Goal: Information Seeking & Learning: Learn about a topic

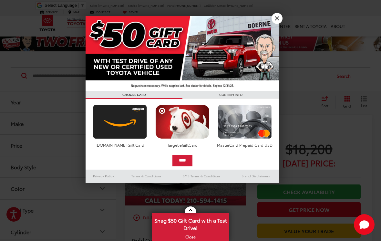
click at [279, 19] on link "X" at bounding box center [276, 18] width 11 height 11
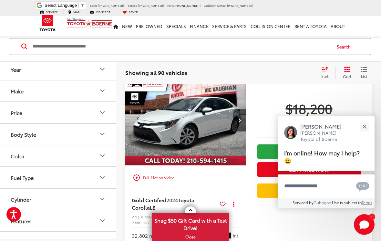
scroll to position [41, 0]
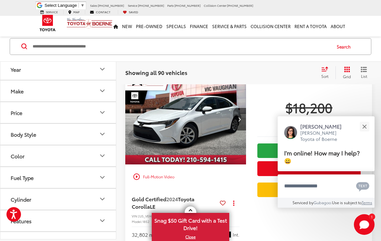
click at [363, 128] on div "Close" at bounding box center [364, 126] width 4 height 4
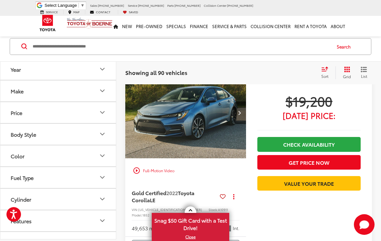
scroll to position [926, 0]
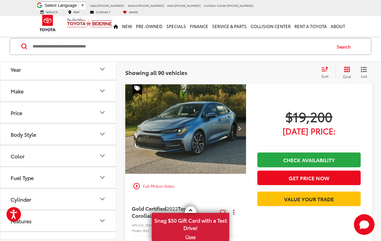
click at [236, 119] on button "Next image" at bounding box center [239, 128] width 13 height 23
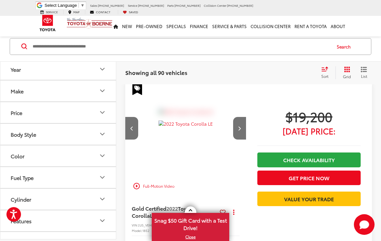
click at [243, 119] on button "Next image" at bounding box center [239, 128] width 13 height 23
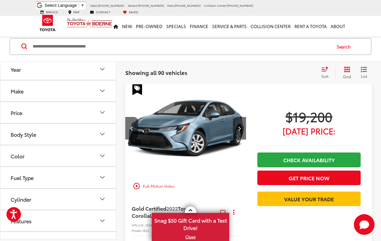
click at [243, 117] on button "Next image" at bounding box center [239, 128] width 13 height 23
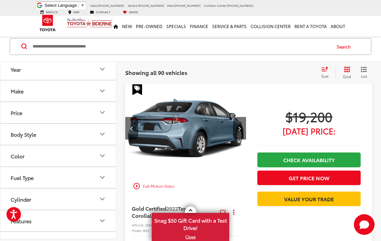
click at [240, 126] on icon "Next image" at bounding box center [239, 128] width 3 height 5
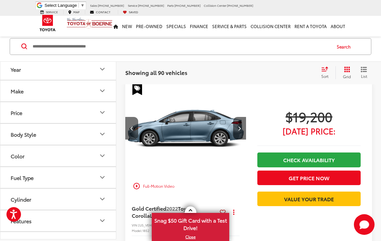
click at [242, 117] on button "Next image" at bounding box center [239, 128] width 13 height 23
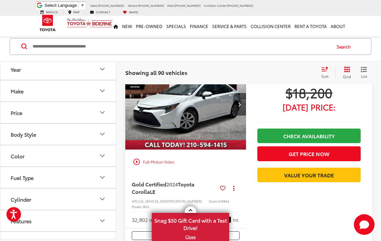
scroll to position [0, 0]
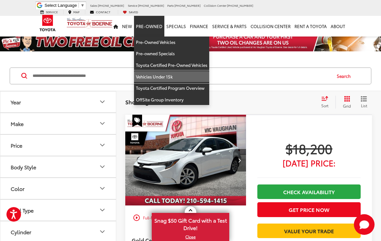
click at [168, 71] on link "Vehicles Under 15k" at bounding box center [171, 77] width 75 height 12
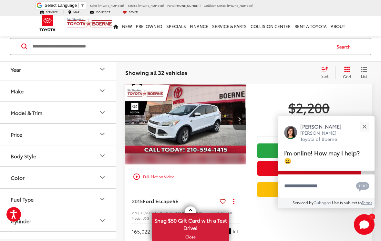
scroll to position [496, 0]
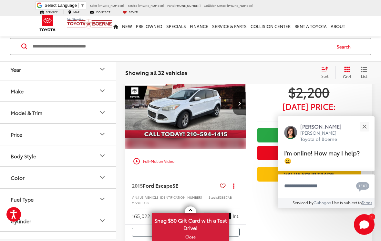
click at [361, 133] on button "Close" at bounding box center [364, 126] width 14 height 14
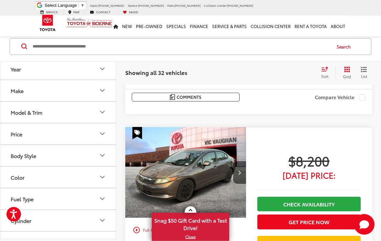
scroll to position [2468, 0]
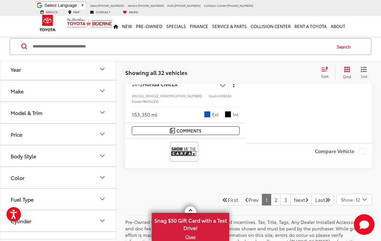
click at [271, 194] on link "2" at bounding box center [276, 200] width 10 height 12
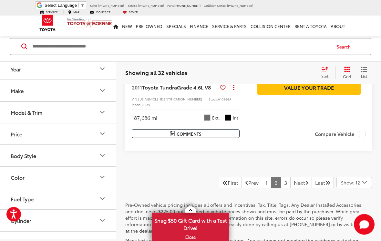
scroll to position [2564, 0]
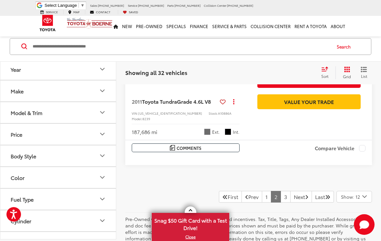
click at [280, 191] on link "3" at bounding box center [285, 197] width 10 height 12
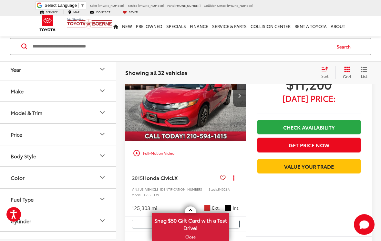
scroll to position [254, 0]
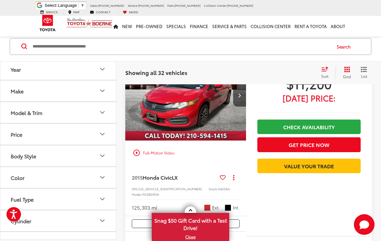
click at [241, 107] on button "Next image" at bounding box center [239, 95] width 13 height 23
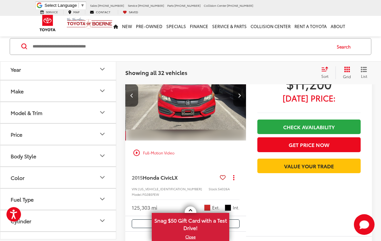
scroll to position [0, 122]
click at [239, 97] on icon "Next image" at bounding box center [239, 95] width 3 height 5
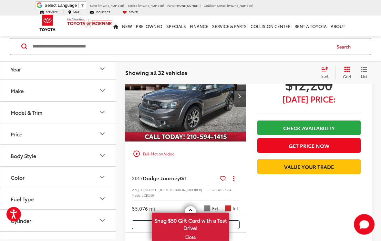
scroll to position [688, 0]
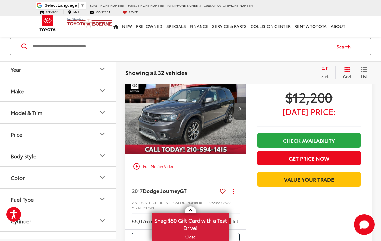
click at [241, 116] on button "Next image" at bounding box center [239, 108] width 13 height 23
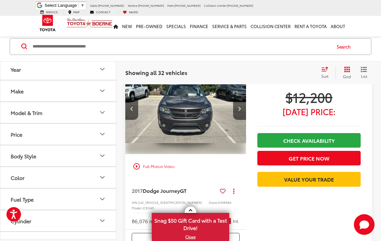
click at [241, 114] on button "Next image" at bounding box center [239, 108] width 13 height 23
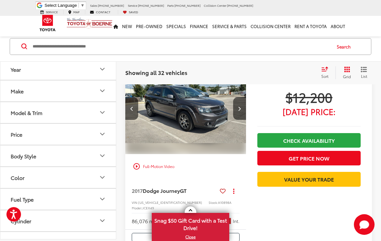
click at [242, 114] on button "Next image" at bounding box center [239, 108] width 13 height 23
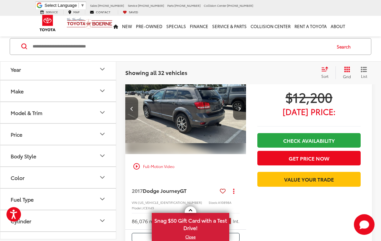
click at [243, 115] on button "Next image" at bounding box center [239, 108] width 13 height 23
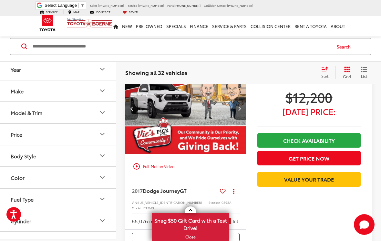
click at [244, 114] on button "Next image" at bounding box center [239, 108] width 13 height 23
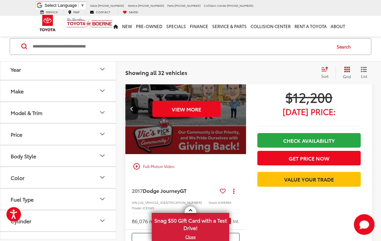
scroll to position [0, 608]
click at [199, 117] on button "View More" at bounding box center [186, 109] width 68 height 16
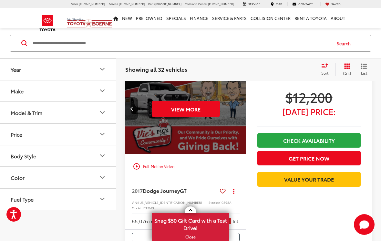
scroll to position [698, 0]
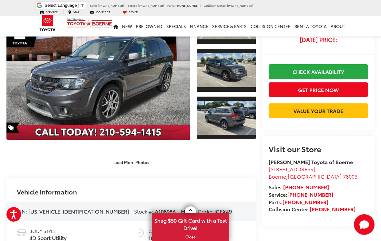
scroll to position [70, 0]
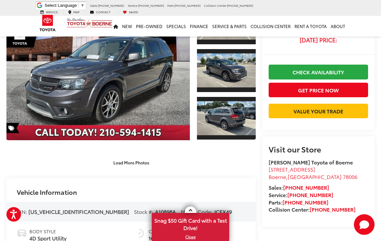
click at [141, 161] on button "Load More Photos" at bounding box center [131, 162] width 45 height 11
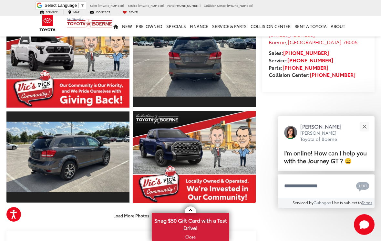
scroll to position [254, 0]
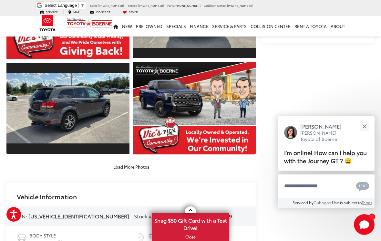
click at [141, 170] on button "Load More Photos" at bounding box center [131, 166] width 45 height 11
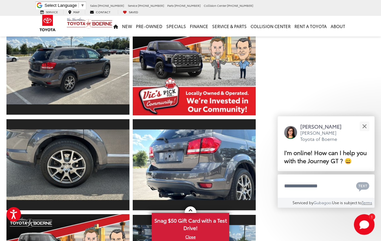
scroll to position [293, 0]
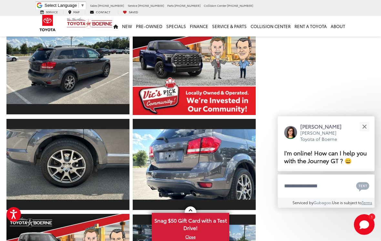
click at [364, 133] on button "Close" at bounding box center [364, 126] width 14 height 14
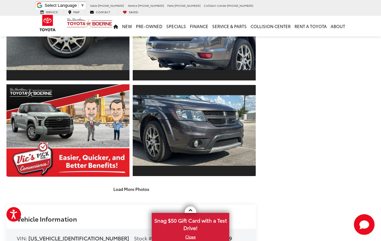
scroll to position [471, 0]
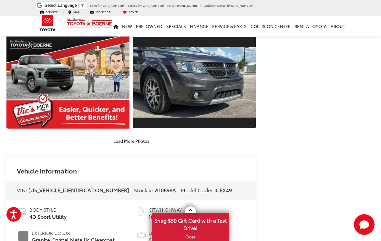
click at [137, 147] on button "Load More Photos" at bounding box center [131, 140] width 45 height 11
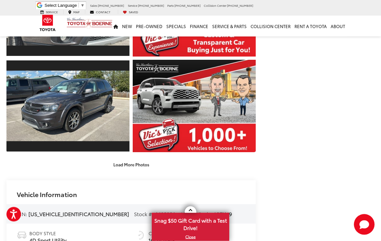
scroll to position [642, 0]
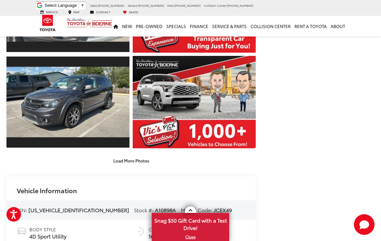
click at [140, 166] on button "Load More Photos" at bounding box center [131, 160] width 45 height 11
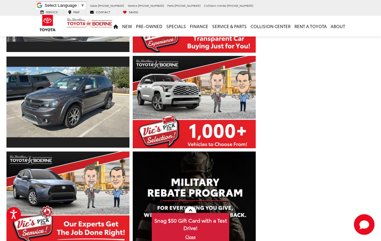
click at [114, 135] on link "Expand Photo 14" at bounding box center [67, 102] width 123 height 92
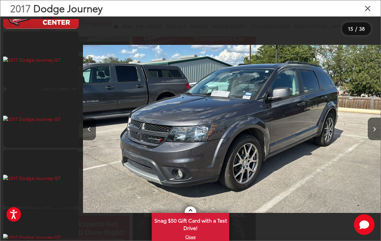
scroll to position [1237, 0]
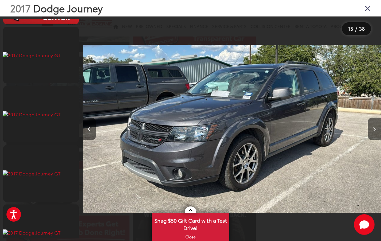
click at [373, 131] on icon "Next image" at bounding box center [374, 129] width 3 height 5
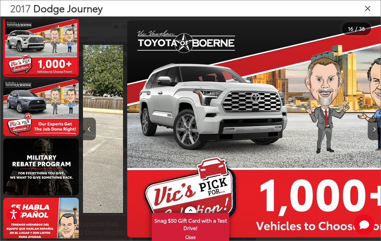
click at [372, 138] on button "Next image" at bounding box center [374, 128] width 13 height 23
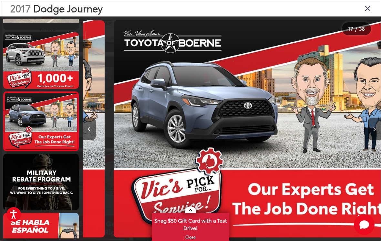
scroll to position [0, 4764]
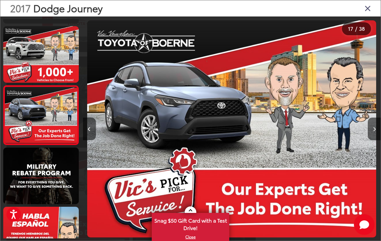
click at [371, 137] on button "Next image" at bounding box center [374, 128] width 13 height 23
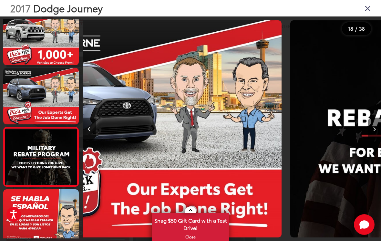
scroll to position [0, 0]
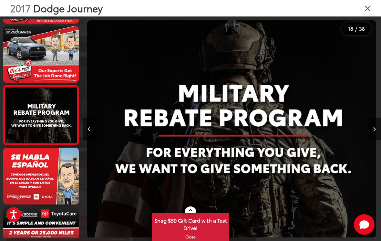
click at [374, 131] on icon "Next image" at bounding box center [374, 129] width 3 height 5
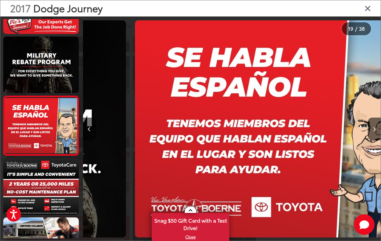
scroll to position [998, 0]
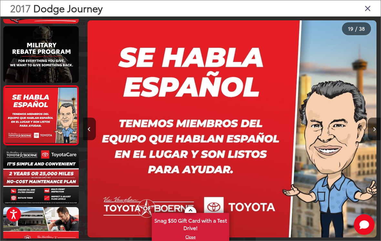
click at [374, 131] on icon "Next image" at bounding box center [374, 129] width 3 height 5
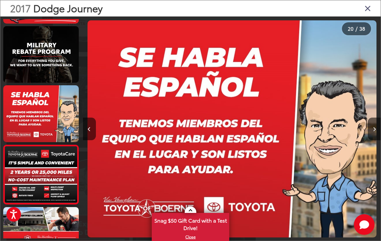
scroll to position [0, 5544]
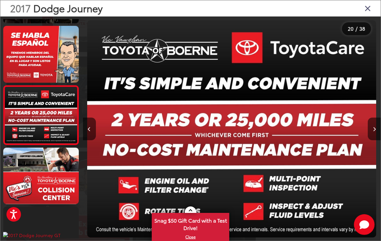
click at [374, 131] on icon "Next image" at bounding box center [374, 129] width 3 height 5
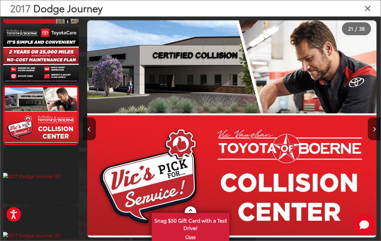
click at [376, 136] on button "Next image" at bounding box center [374, 128] width 13 height 23
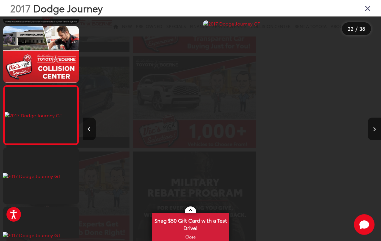
click at [373, 137] on button "Next image" at bounding box center [374, 128] width 13 height 23
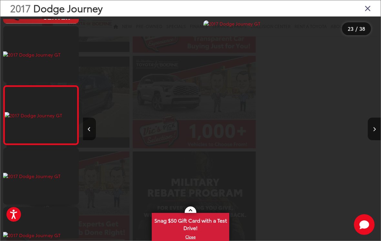
click at [374, 137] on button "Next image" at bounding box center [374, 128] width 13 height 23
click at [365, 9] on icon "Close gallery" at bounding box center [367, 8] width 6 height 8
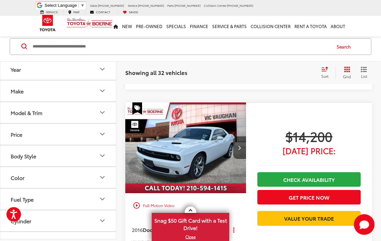
scroll to position [1545, 0]
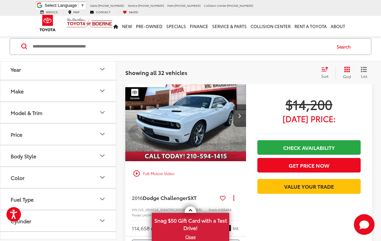
click at [236, 124] on button "Next image" at bounding box center [239, 115] width 13 height 23
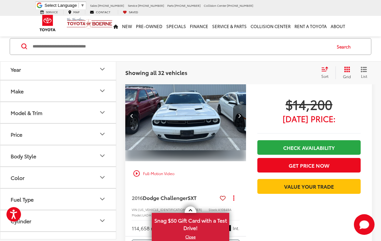
click at [238, 126] on button "Next image" at bounding box center [239, 115] width 13 height 23
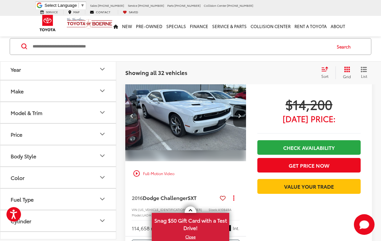
click at [239, 127] on button "Next image" at bounding box center [239, 115] width 13 height 23
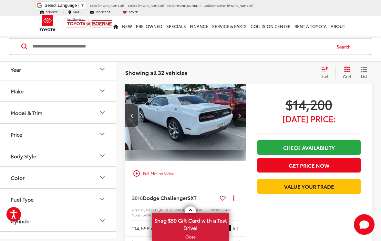
click at [243, 126] on button "Next image" at bounding box center [239, 115] width 13 height 23
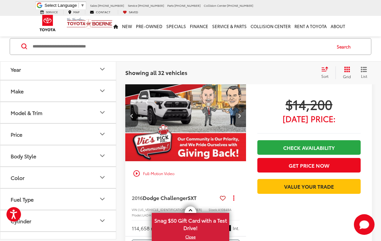
click at [246, 125] on button "Next image" at bounding box center [239, 115] width 13 height 23
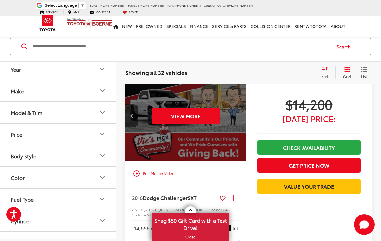
scroll to position [0, 608]
click at [213, 122] on button "View More" at bounding box center [186, 116] width 68 height 16
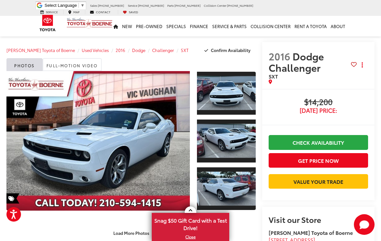
click at [240, 185] on link "Expand Photo 3" at bounding box center [226, 189] width 59 height 44
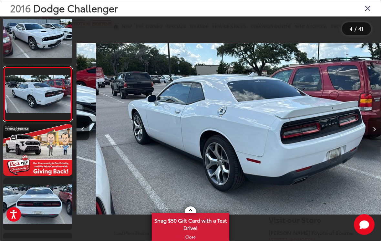
scroll to position [117, 0]
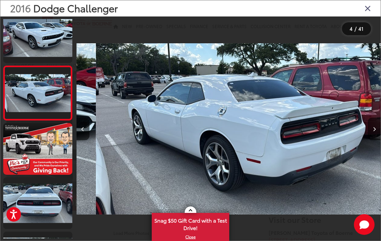
click at [372, 138] on button "Next image" at bounding box center [374, 128] width 13 height 23
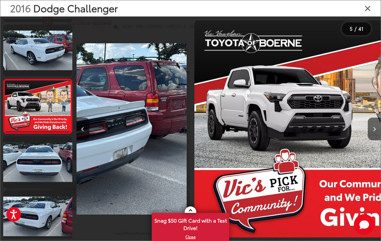
scroll to position [176, 0]
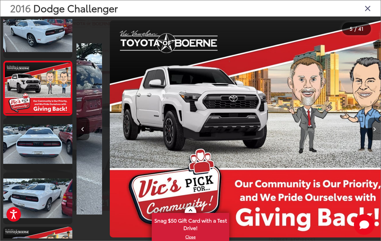
click at [376, 136] on button "Next image" at bounding box center [374, 128] width 13 height 23
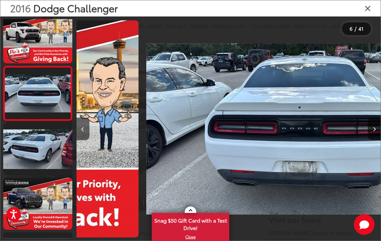
scroll to position [0, 1489]
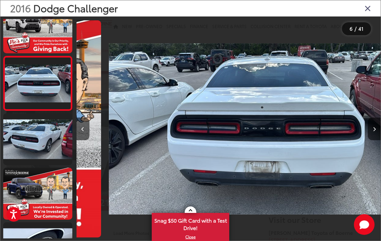
click at [376, 136] on button "Next image" at bounding box center [374, 128] width 13 height 23
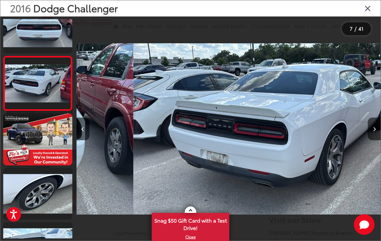
scroll to position [294, 0]
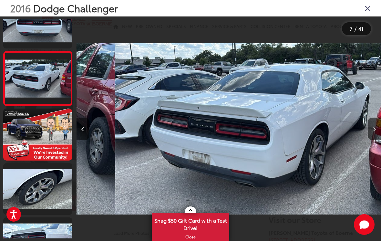
click at [374, 137] on button "Next image" at bounding box center [374, 128] width 13 height 23
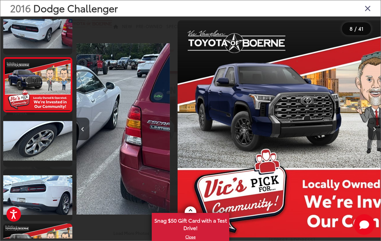
scroll to position [0, 2084]
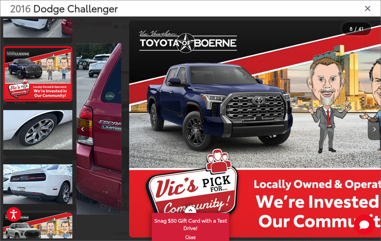
click at [375, 138] on button "Next image" at bounding box center [374, 128] width 13 height 23
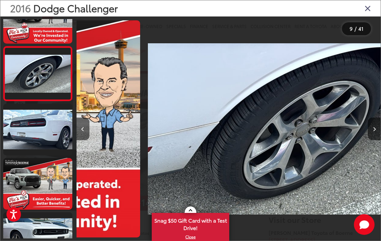
scroll to position [412, 0]
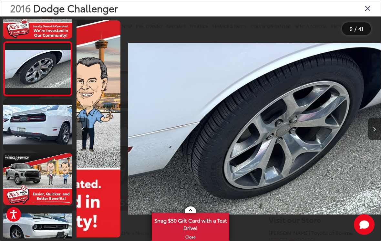
click at [375, 138] on button "Next image" at bounding box center [374, 128] width 13 height 23
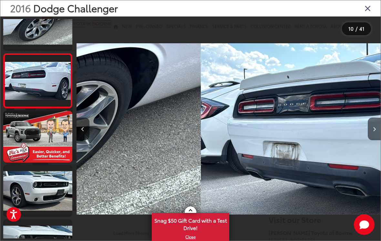
scroll to position [0, 2680]
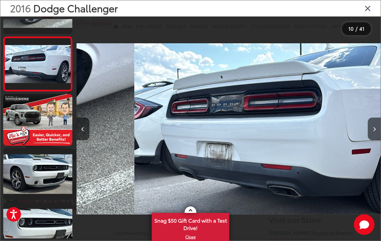
click at [373, 138] on button "Next image" at bounding box center [374, 128] width 13 height 23
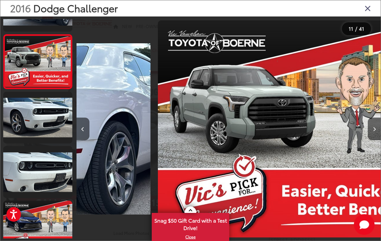
scroll to position [0, 0]
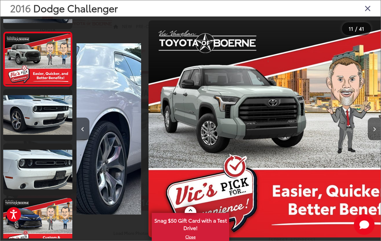
click at [373, 138] on button "Next image" at bounding box center [374, 128] width 13 height 23
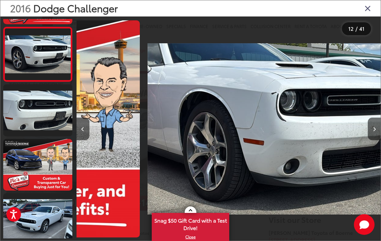
click at [373, 138] on button "Next image" at bounding box center [374, 128] width 13 height 23
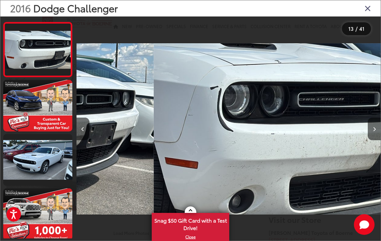
click at [373, 138] on button "Next image" at bounding box center [374, 128] width 13 height 23
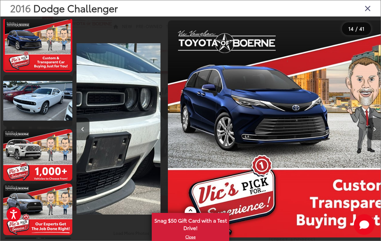
click at [372, 138] on button "Next image" at bounding box center [374, 128] width 13 height 23
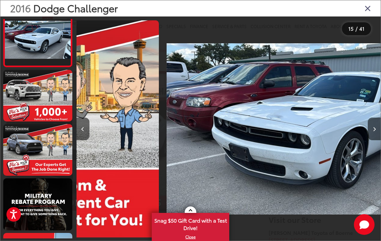
click at [372, 138] on button "Next image" at bounding box center [374, 128] width 13 height 23
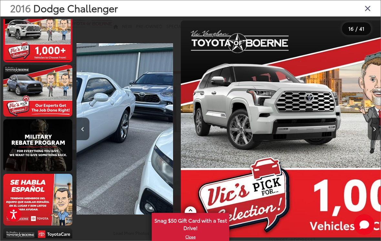
click at [373, 137] on button "Next image" at bounding box center [374, 128] width 13 height 23
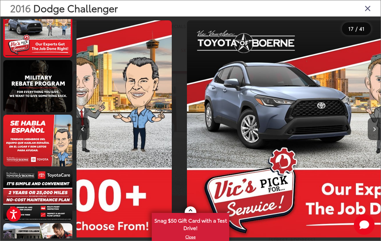
click at [373, 138] on button "Next image" at bounding box center [374, 128] width 13 height 23
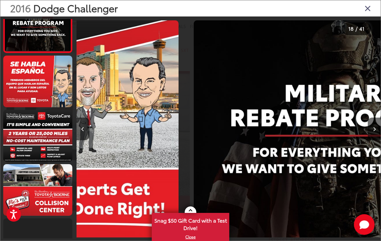
click at [374, 137] on button "Next image" at bounding box center [374, 128] width 13 height 23
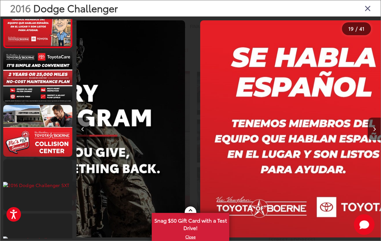
click at [373, 138] on button "Next image" at bounding box center [374, 128] width 13 height 23
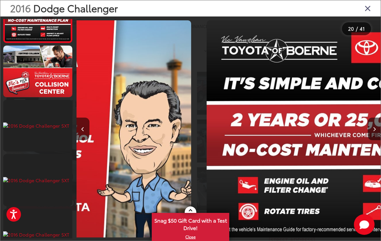
click at [373, 138] on button "Next image" at bounding box center [374, 128] width 13 height 23
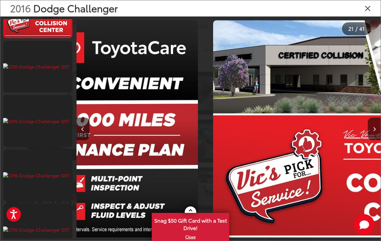
click at [374, 138] on button "Next image" at bounding box center [374, 128] width 13 height 23
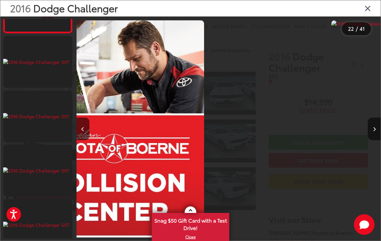
click at [373, 138] on button "Next image" at bounding box center [374, 128] width 13 height 23
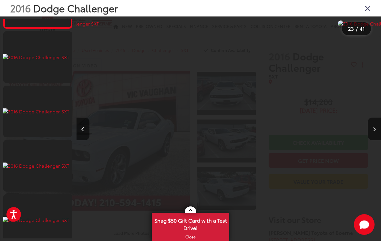
click at [338, 139] on img "2016 Dodge Challenger SXT 22" at bounding box center [370, 128] width 65 height 217
click at [338, 134] on img "2016 Dodge Challenger SXT 22" at bounding box center [370, 128] width 65 height 217
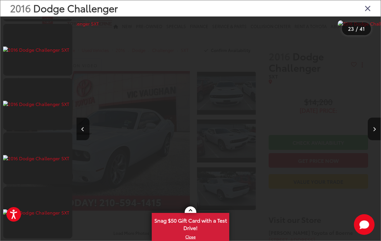
click at [370, 11] on icon "Close gallery" at bounding box center [367, 8] width 6 height 8
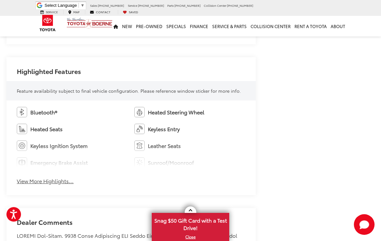
click at [60, 181] on button "View More Highlights..." at bounding box center [45, 180] width 57 height 7
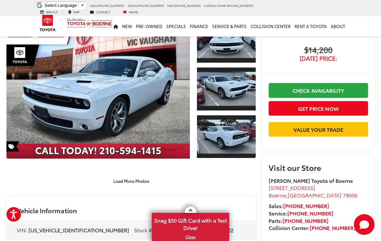
click at [147, 180] on button "Load More Photos" at bounding box center [131, 180] width 45 height 11
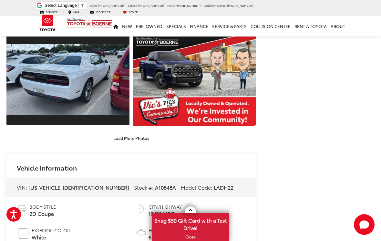
click at [150, 144] on button "Load More Photos" at bounding box center [131, 137] width 45 height 11
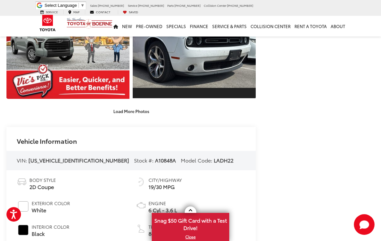
click at [143, 117] on button "Load More Photos" at bounding box center [131, 111] width 45 height 11
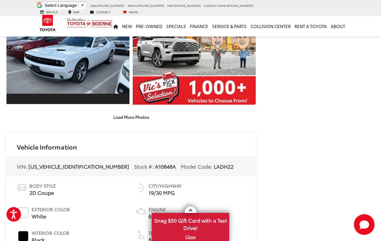
click at [141, 123] on button "Load More Photos" at bounding box center [131, 116] width 45 height 11
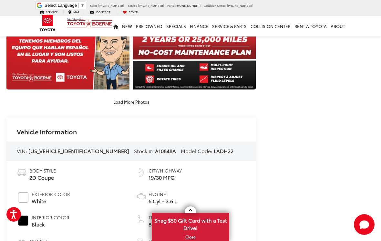
click at [137, 107] on button "Load More Photos" at bounding box center [131, 101] width 45 height 11
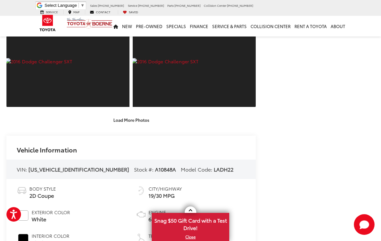
scroll to position [1092, 0]
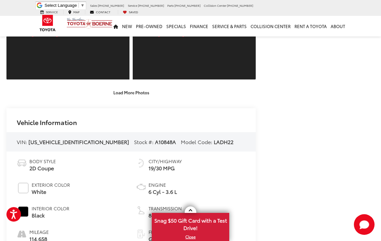
click at [140, 121] on div "Vic Vaughan Toyota of Boerne Used Vehicles 2016 Dodge Challenger SXT Confirm Av…" at bounding box center [190, 79] width 381 height 2277
click at [139, 98] on button "Load More Photos" at bounding box center [131, 92] width 45 height 11
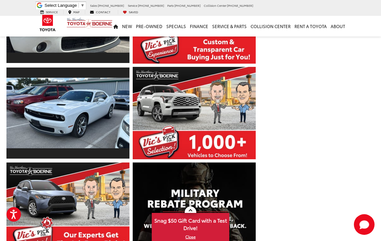
scroll to position [592, 0]
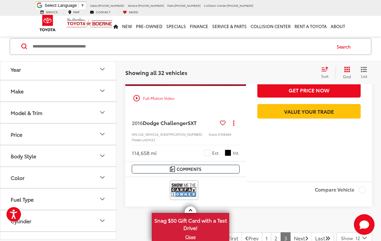
scroll to position [1714, 0]
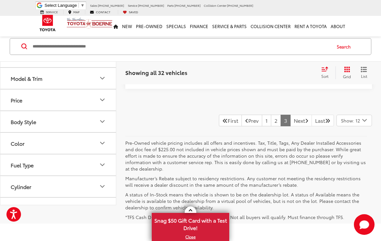
click at [295, 126] on link "Next" at bounding box center [301, 121] width 22 height 12
click at [296, 126] on link "Next" at bounding box center [301, 121] width 22 height 12
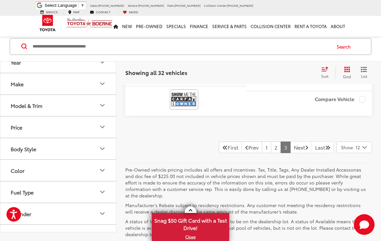
scroll to position [1706, 0]
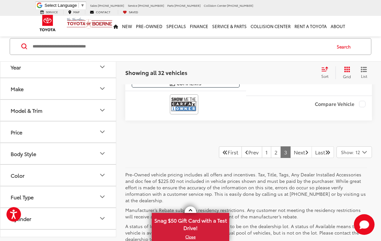
click at [290, 151] on link "Next" at bounding box center [301, 152] width 22 height 12
click at [293, 150] on link "Next" at bounding box center [301, 152] width 22 height 12
click at [318, 147] on link "Last" at bounding box center [322, 152] width 22 height 12
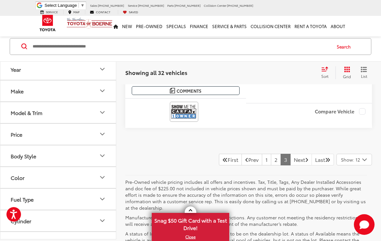
scroll to position [354, 0]
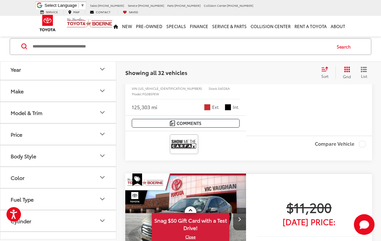
click at [319, 147] on label "Compare Vehicle" at bounding box center [340, 144] width 51 height 6
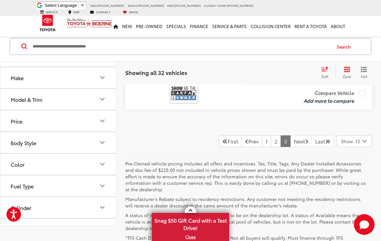
scroll to position [1706, 0]
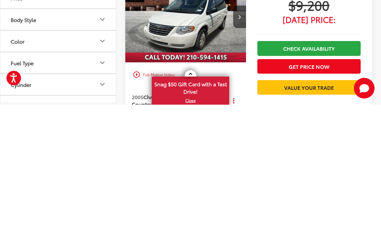
scroll to position [810, 0]
